Goal: Transaction & Acquisition: Purchase product/service

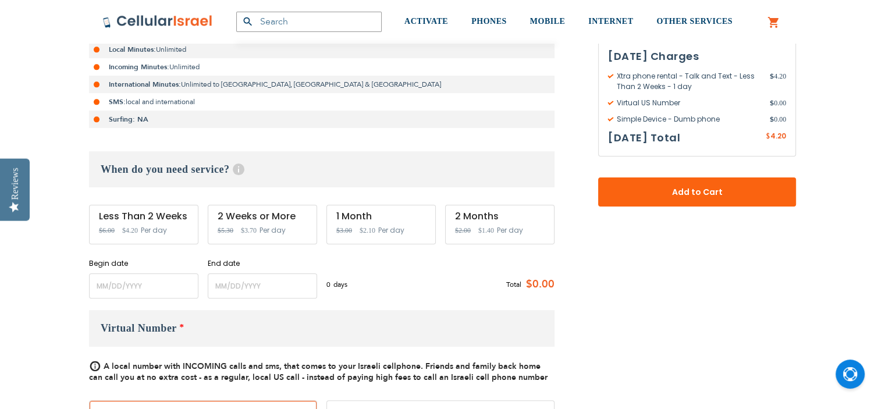
scroll to position [291, 0]
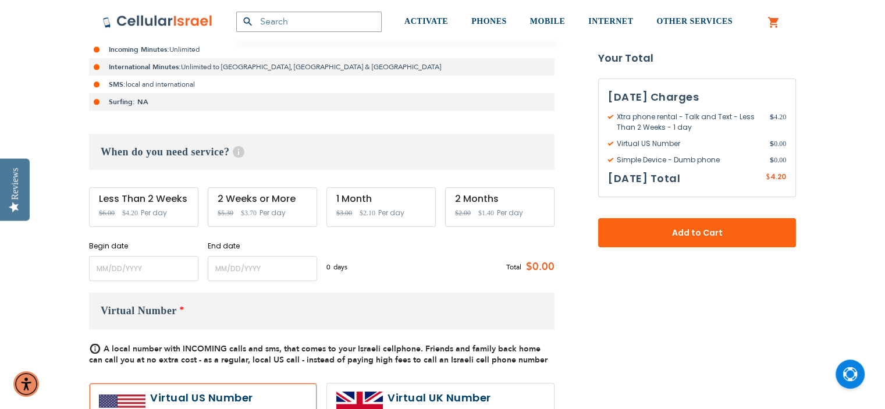
click at [173, 214] on div "Less Than 2 Weeks Special Price $4.20 Regular Price $6.00 Per day" at bounding box center [143, 207] width 109 height 40
click at [162, 211] on span "Per day" at bounding box center [154, 213] width 26 height 10
click at [139, 267] on input "name" at bounding box center [143, 268] width 109 height 25
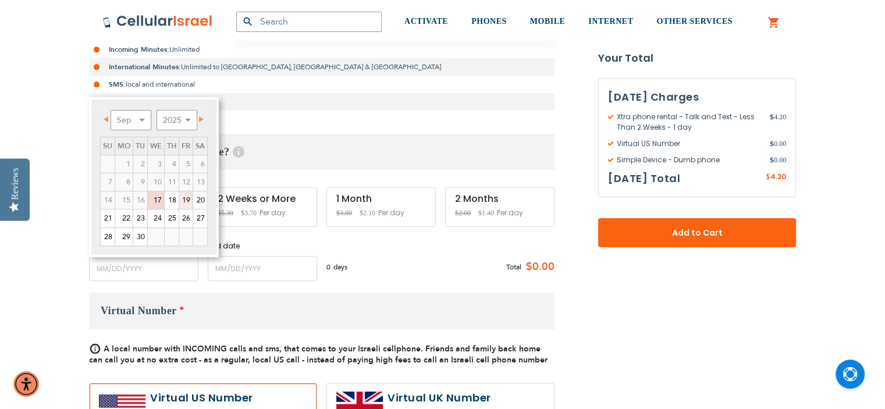
click at [187, 202] on link "19" at bounding box center [185, 199] width 13 height 17
type input "[DATE]"
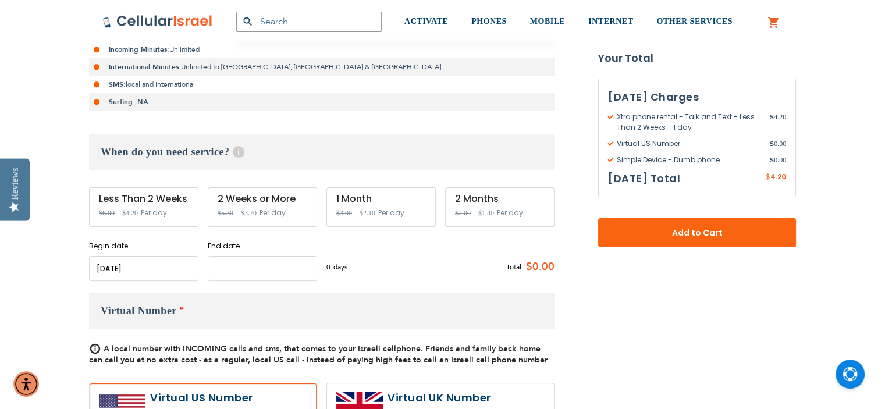
click at [240, 264] on input "name" at bounding box center [262, 268] width 109 height 25
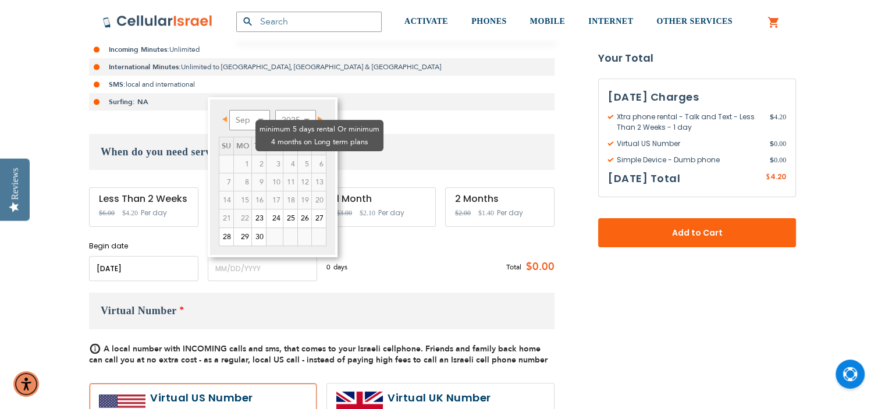
click at [283, 155] on td "4" at bounding box center [290, 164] width 15 height 18
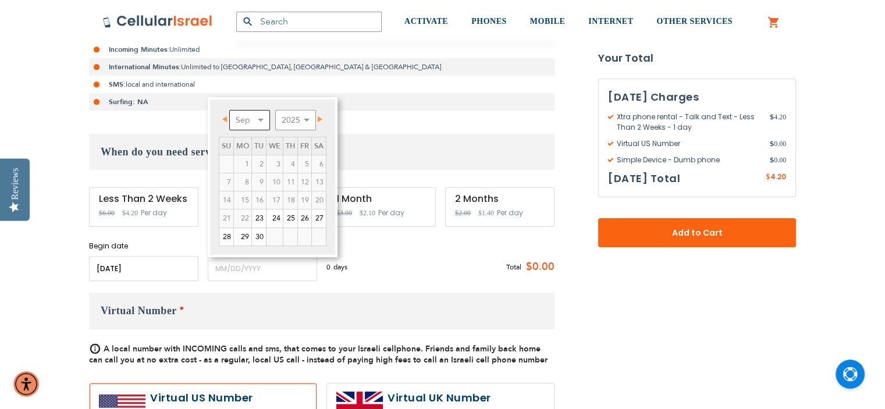
click at [258, 118] on select "Sep Oct Nov Dec" at bounding box center [249, 120] width 41 height 20
click at [229, 237] on link "28" at bounding box center [226, 236] width 14 height 17
type input "[DATE]"
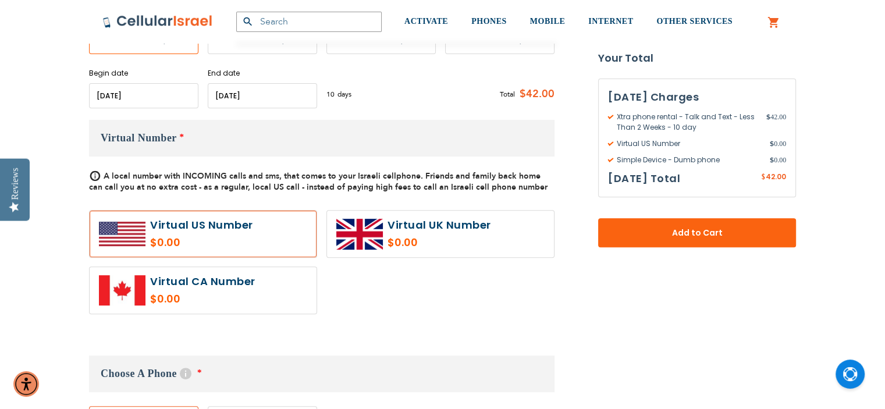
scroll to position [465, 0]
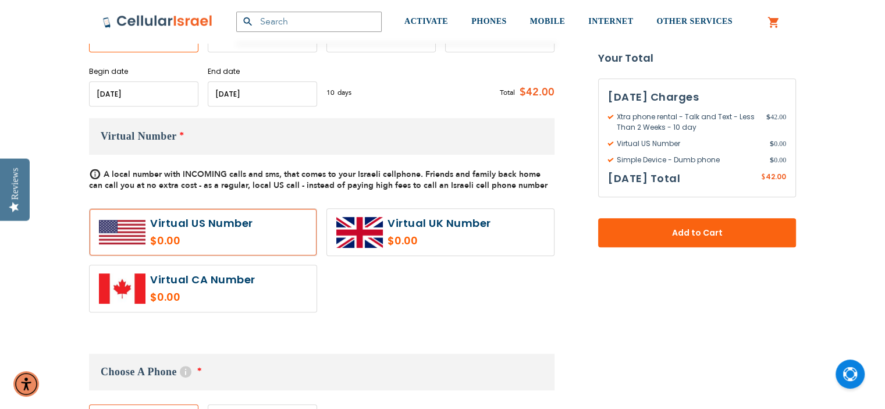
click at [216, 142] on h3 "Virtual Number *" at bounding box center [321, 136] width 465 height 37
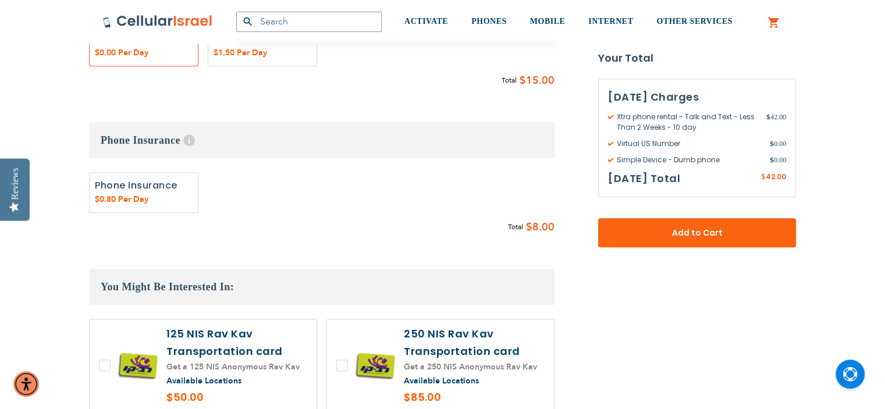
scroll to position [931, 0]
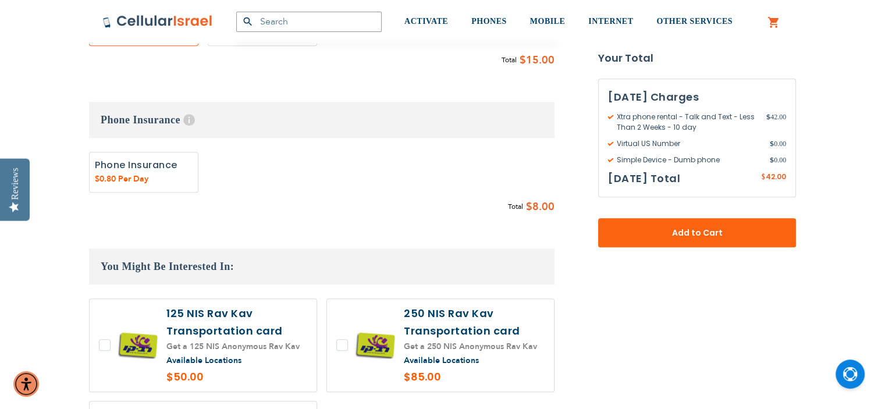
click at [127, 167] on label "Add" at bounding box center [143, 172] width 109 height 41
radio input "true"
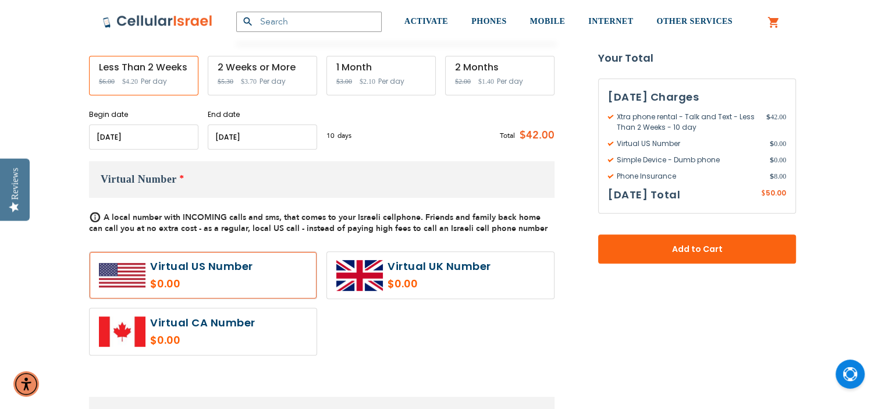
scroll to position [407, 0]
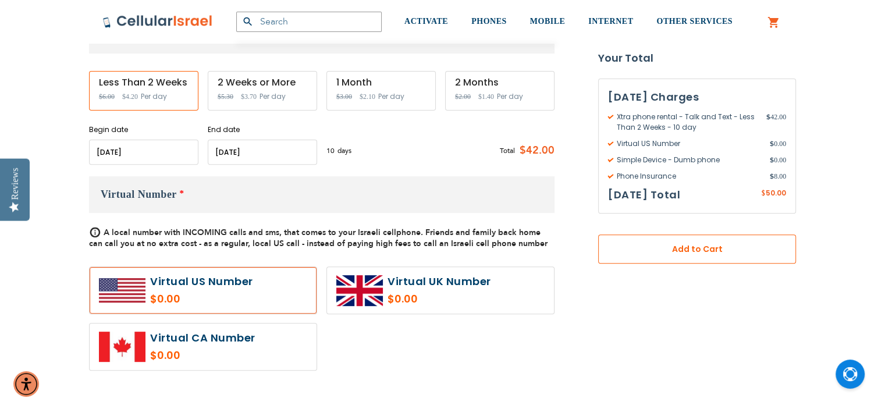
click at [694, 251] on span "Add to Cart" at bounding box center [697, 249] width 121 height 12
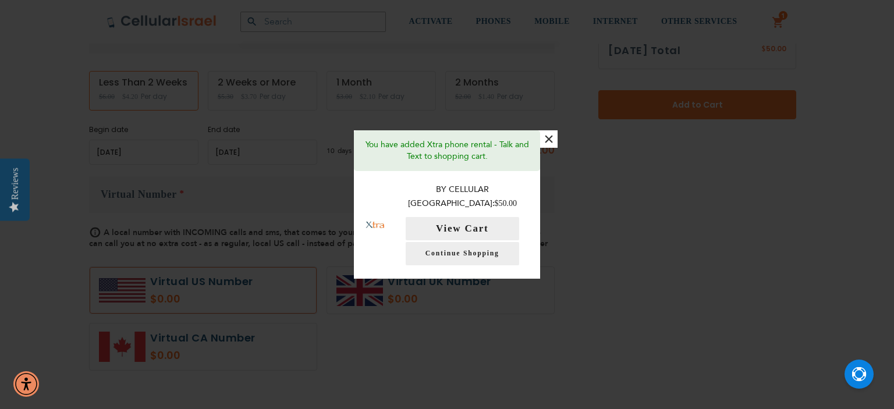
click at [545, 146] on button "×" at bounding box center [548, 138] width 17 height 17
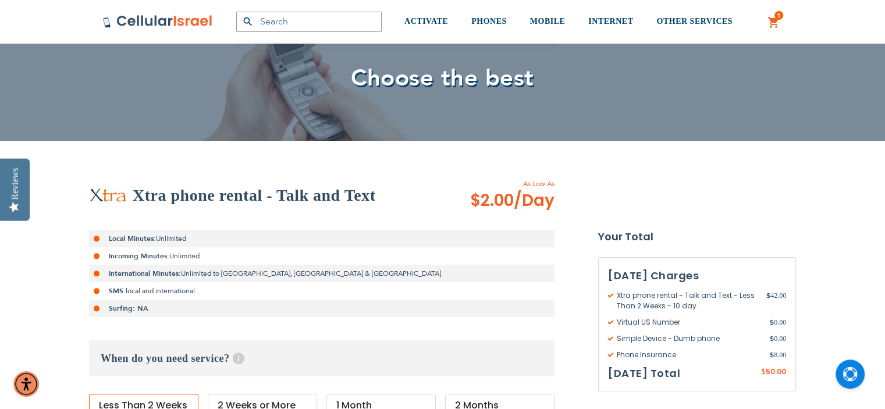
scroll to position [0, 0]
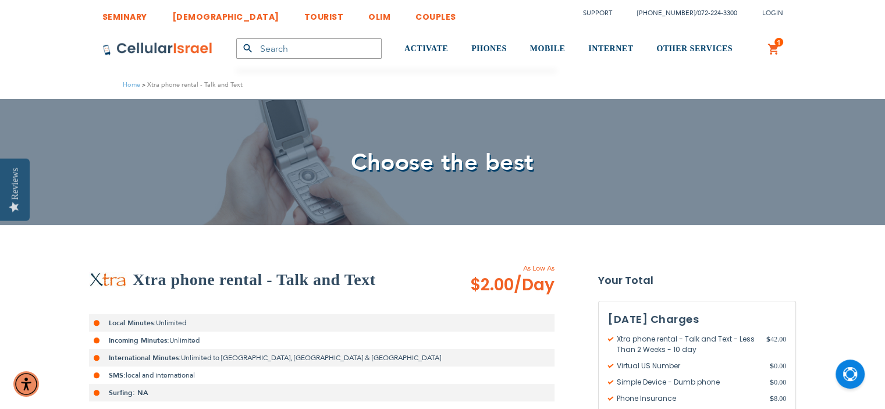
click at [774, 42] on span "1 1 items" at bounding box center [778, 42] width 9 height 9
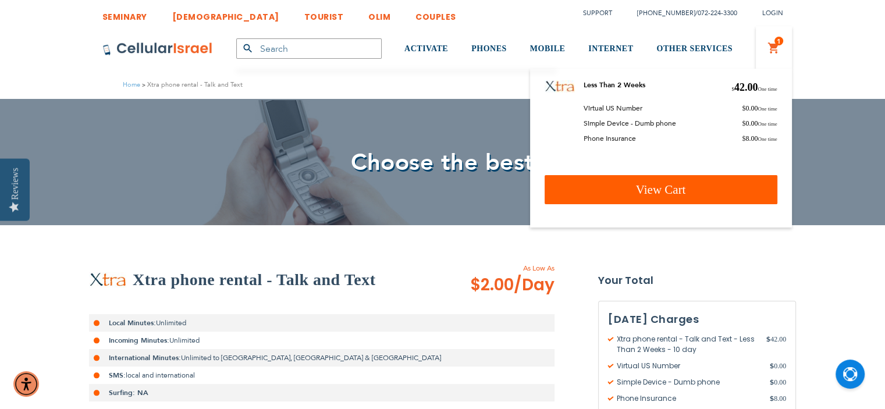
click at [684, 200] on link "View Cart" at bounding box center [661, 189] width 233 height 29
